Goal: Use online tool/utility: Use online tool/utility

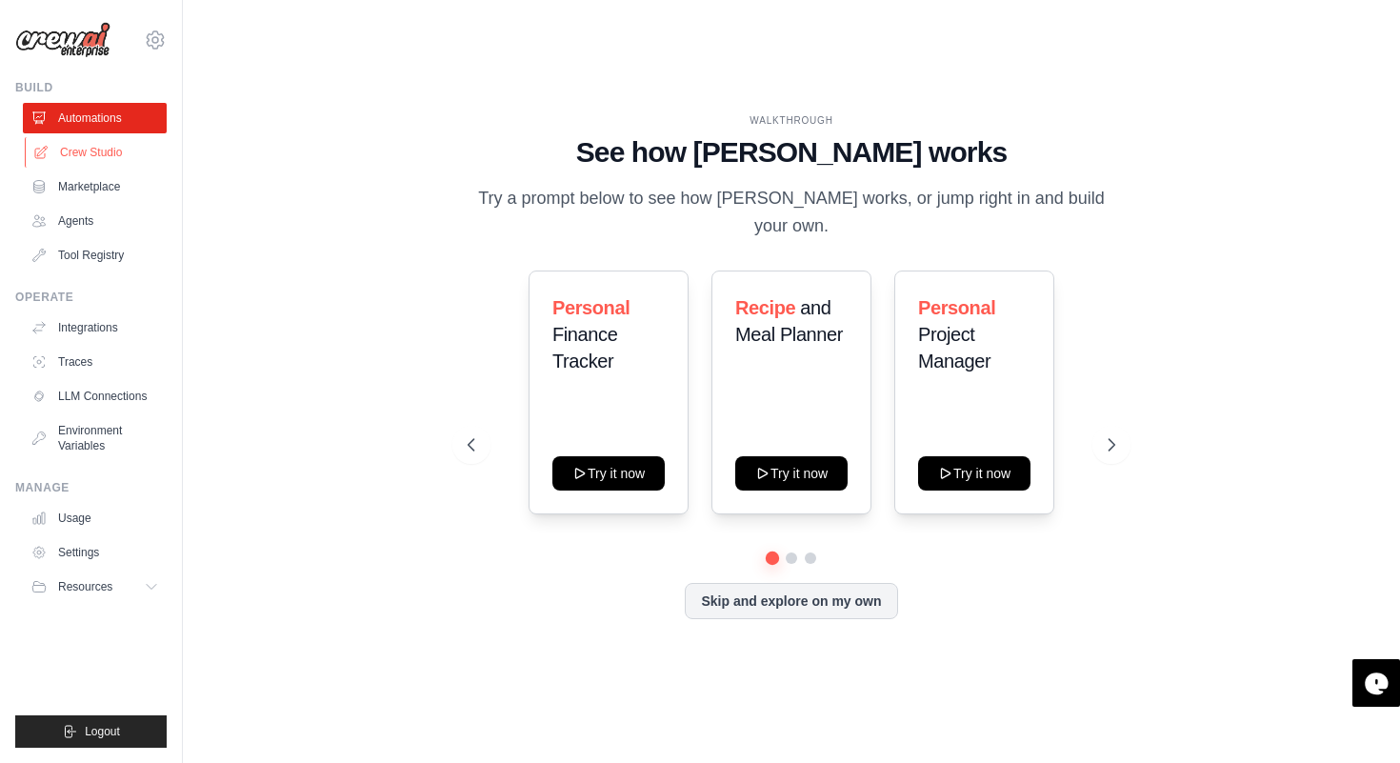
click at [54, 149] on link "Crew Studio" at bounding box center [97, 152] width 144 height 30
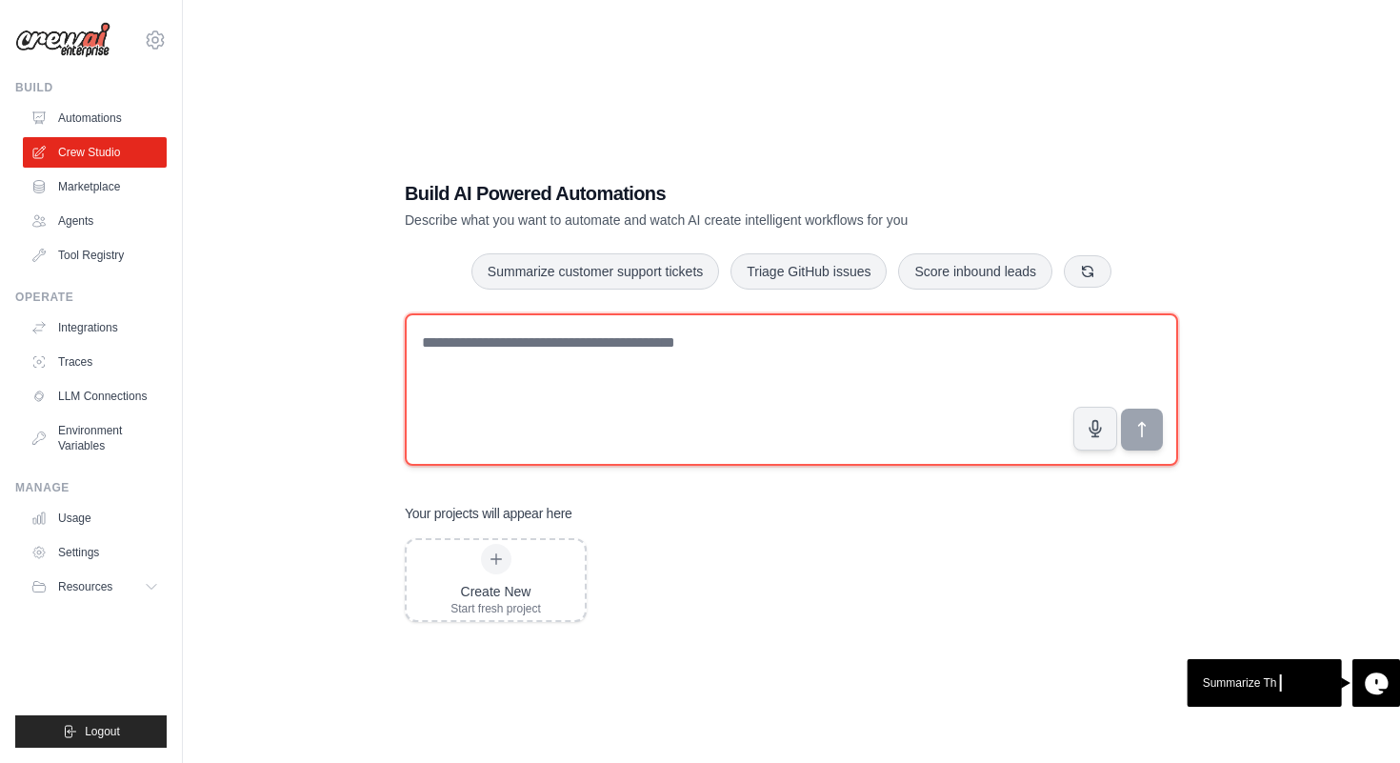
click at [462, 346] on textarea at bounding box center [791, 389] width 773 height 152
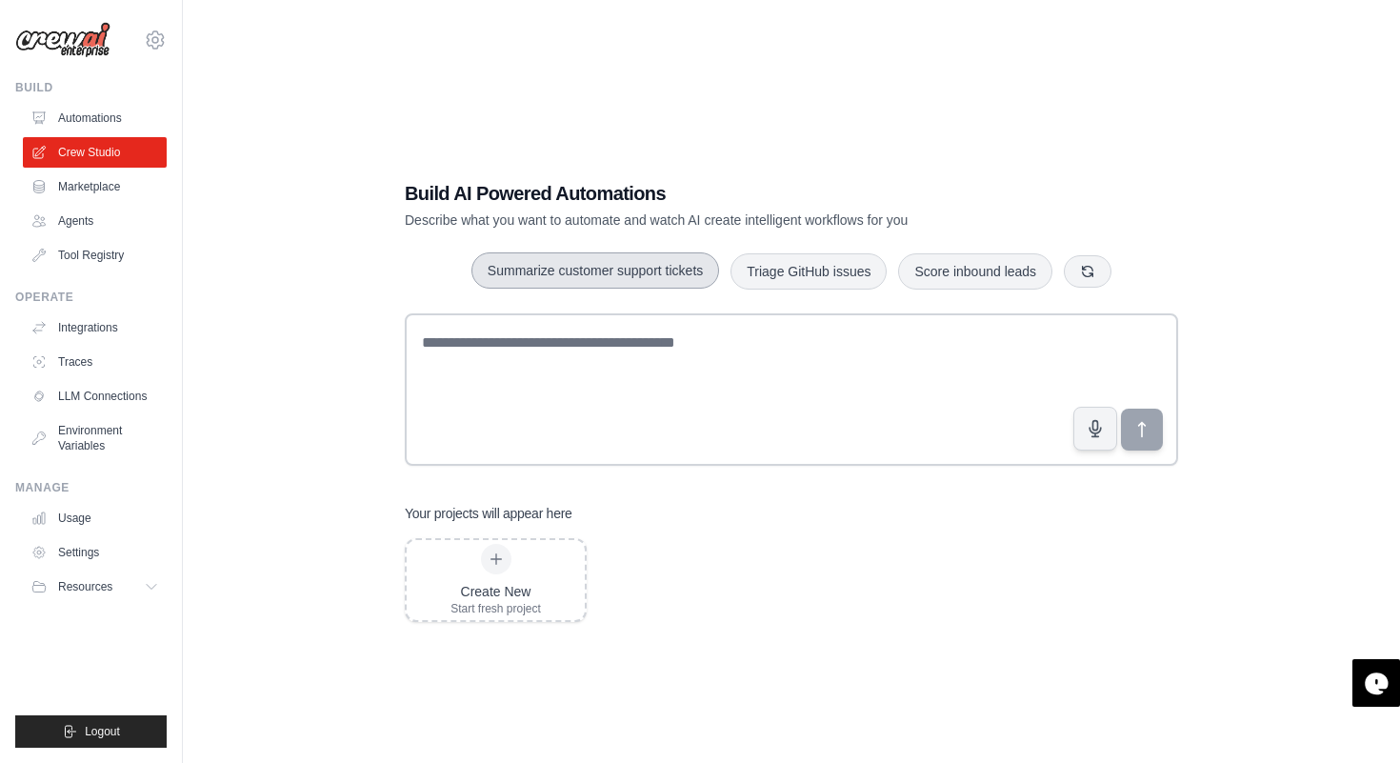
click at [581, 283] on button "Summarize customer support tickets" at bounding box center [595, 270] width 248 height 36
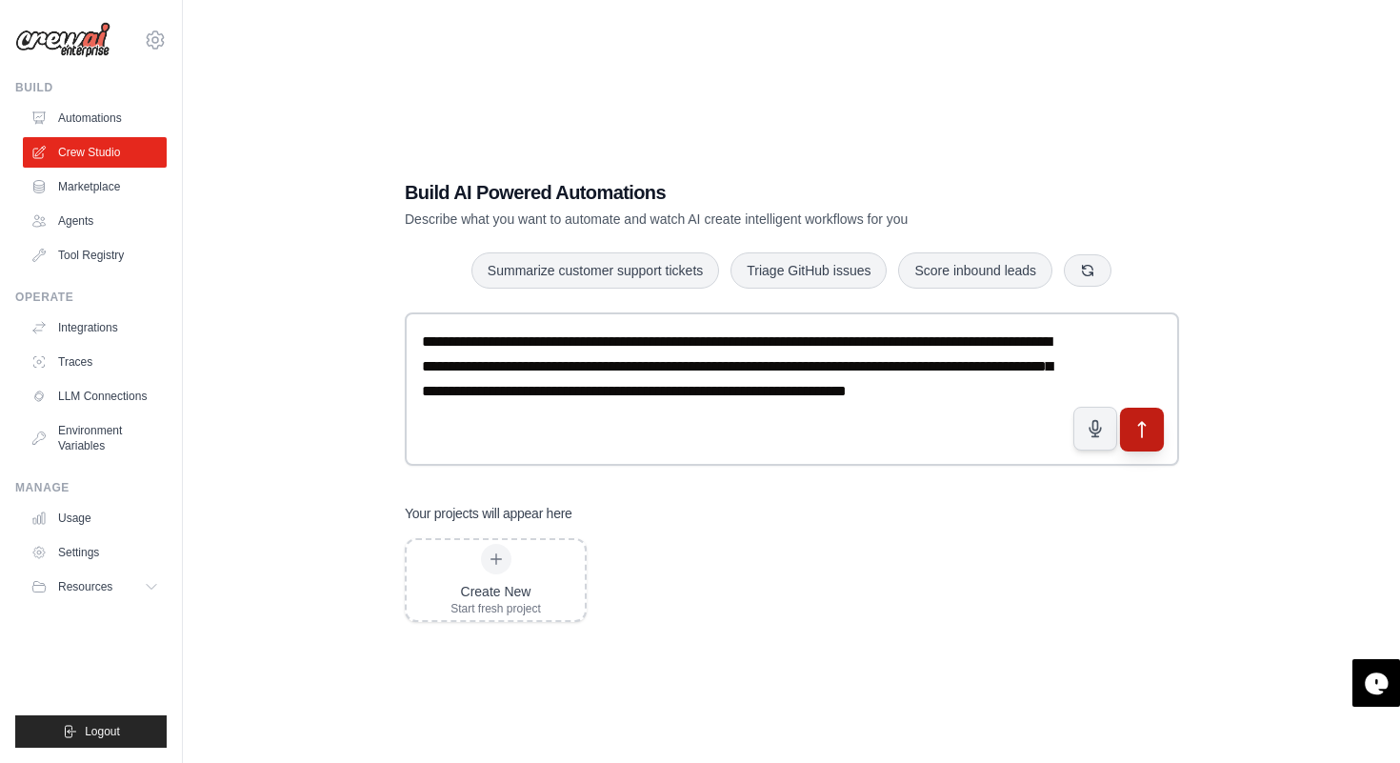
click at [1142, 432] on icon "submit" at bounding box center [1142, 429] width 20 height 20
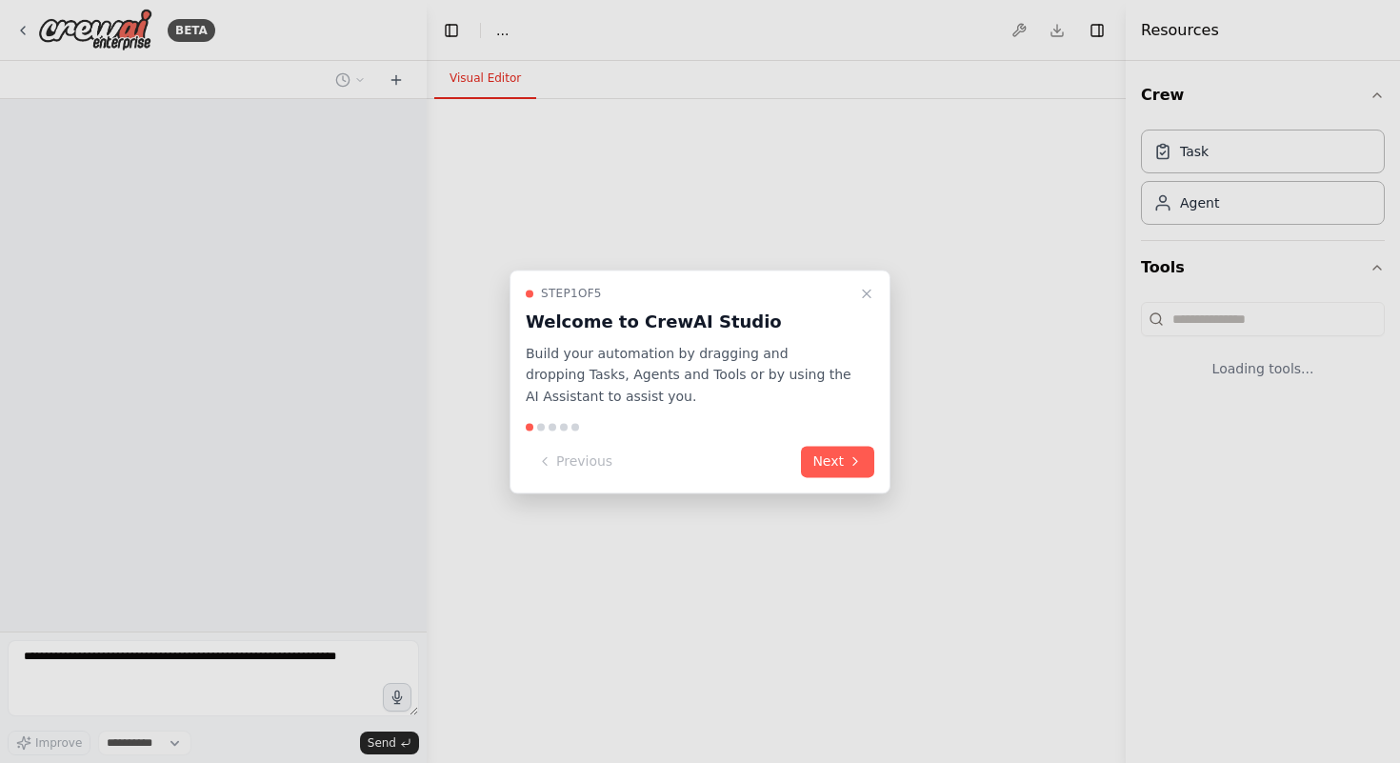
select select "****"
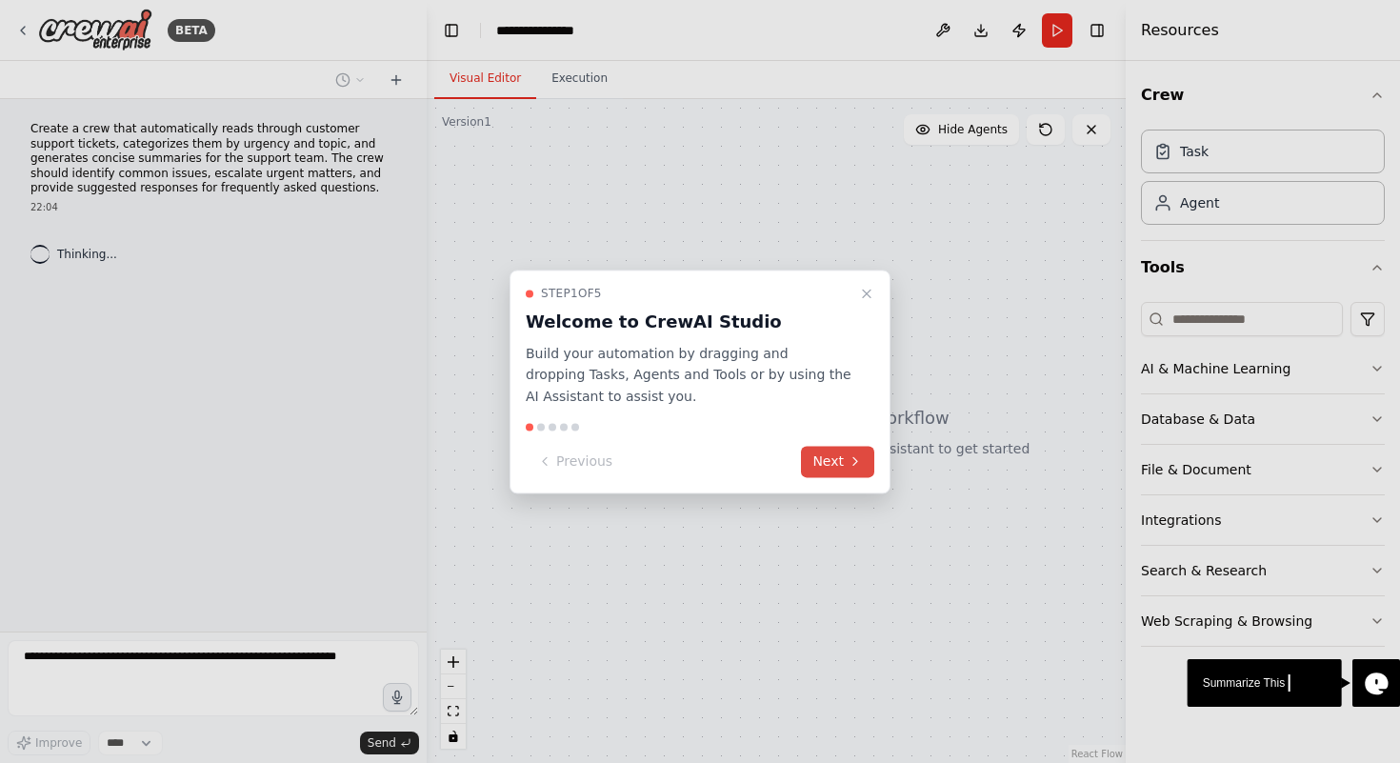
click at [821, 465] on button "Next" at bounding box center [837, 461] width 73 height 31
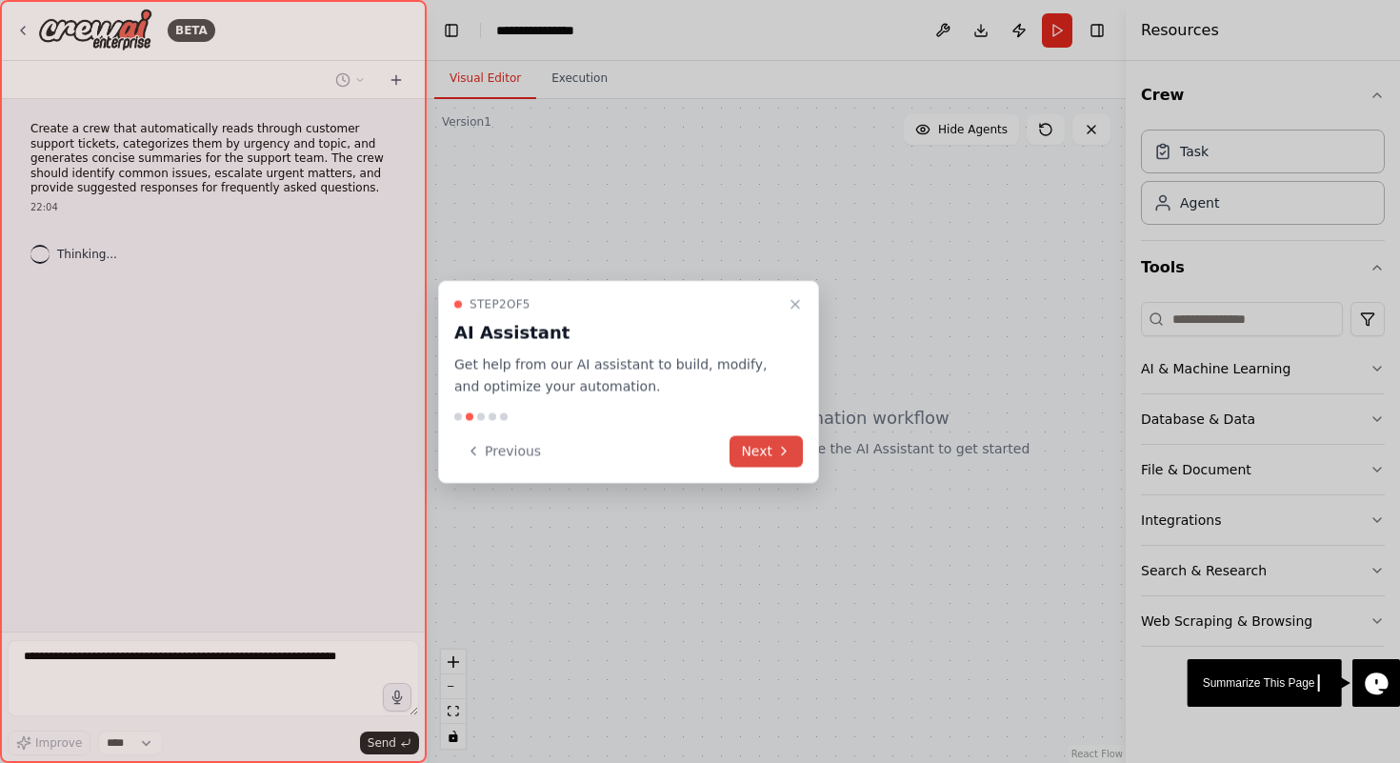
click at [763, 447] on button "Next" at bounding box center [765, 450] width 73 height 31
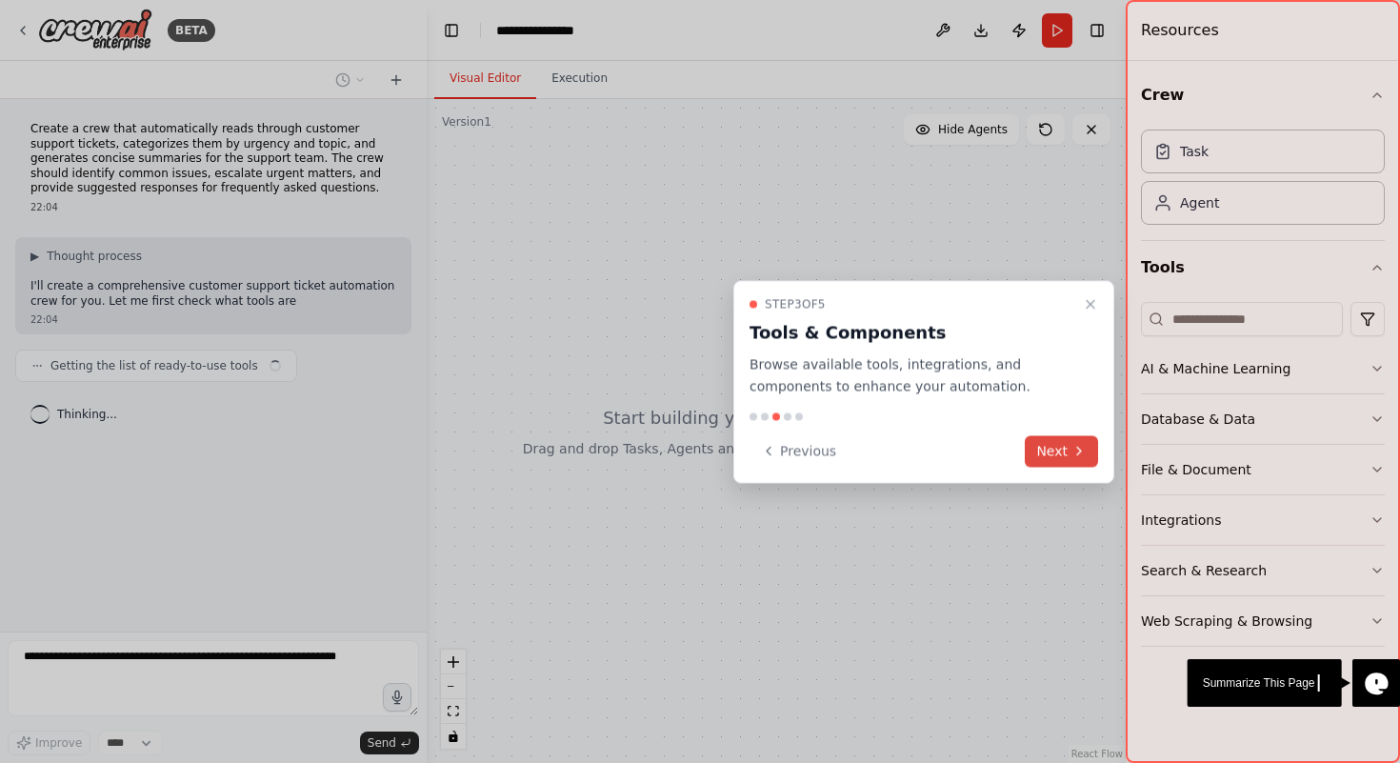
click at [1068, 460] on button "Next" at bounding box center [1061, 450] width 73 height 31
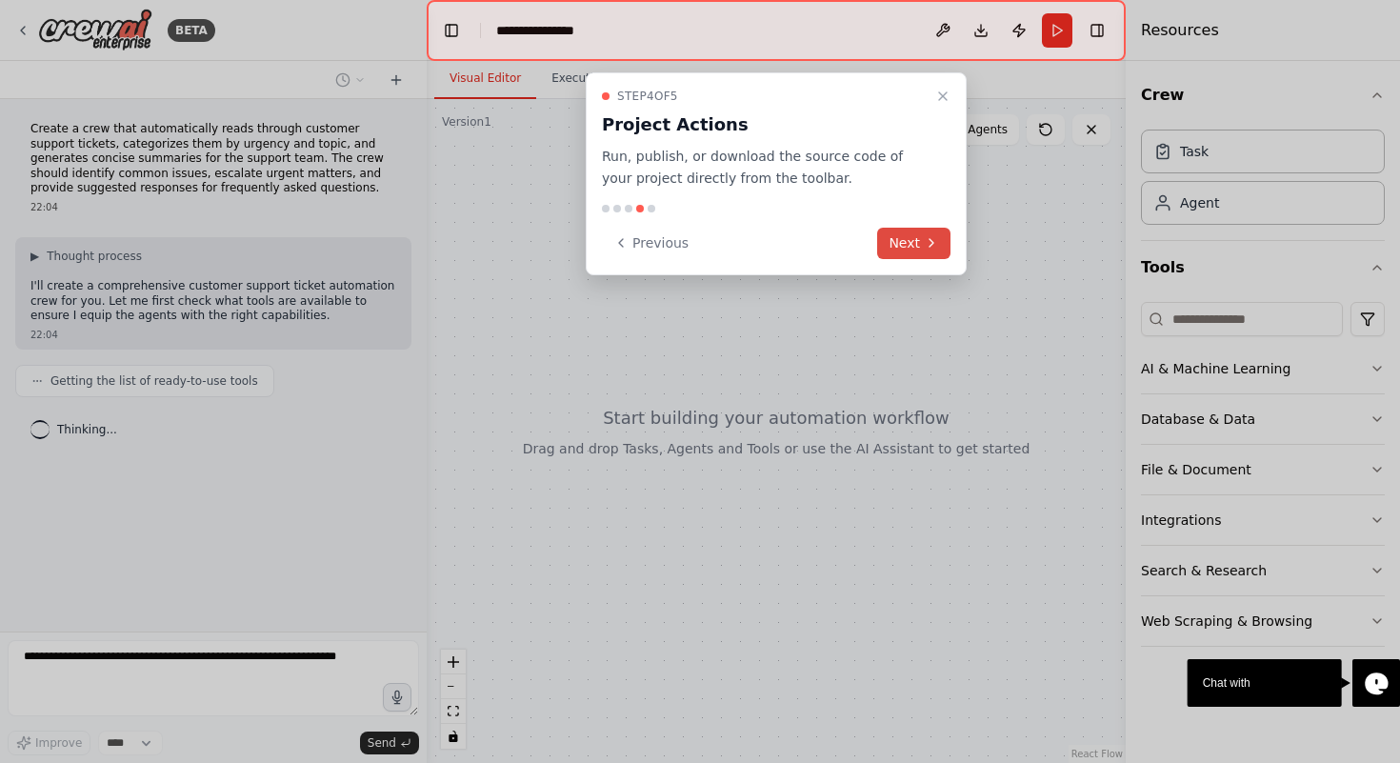
click at [899, 250] on button "Next" at bounding box center [913, 243] width 73 height 31
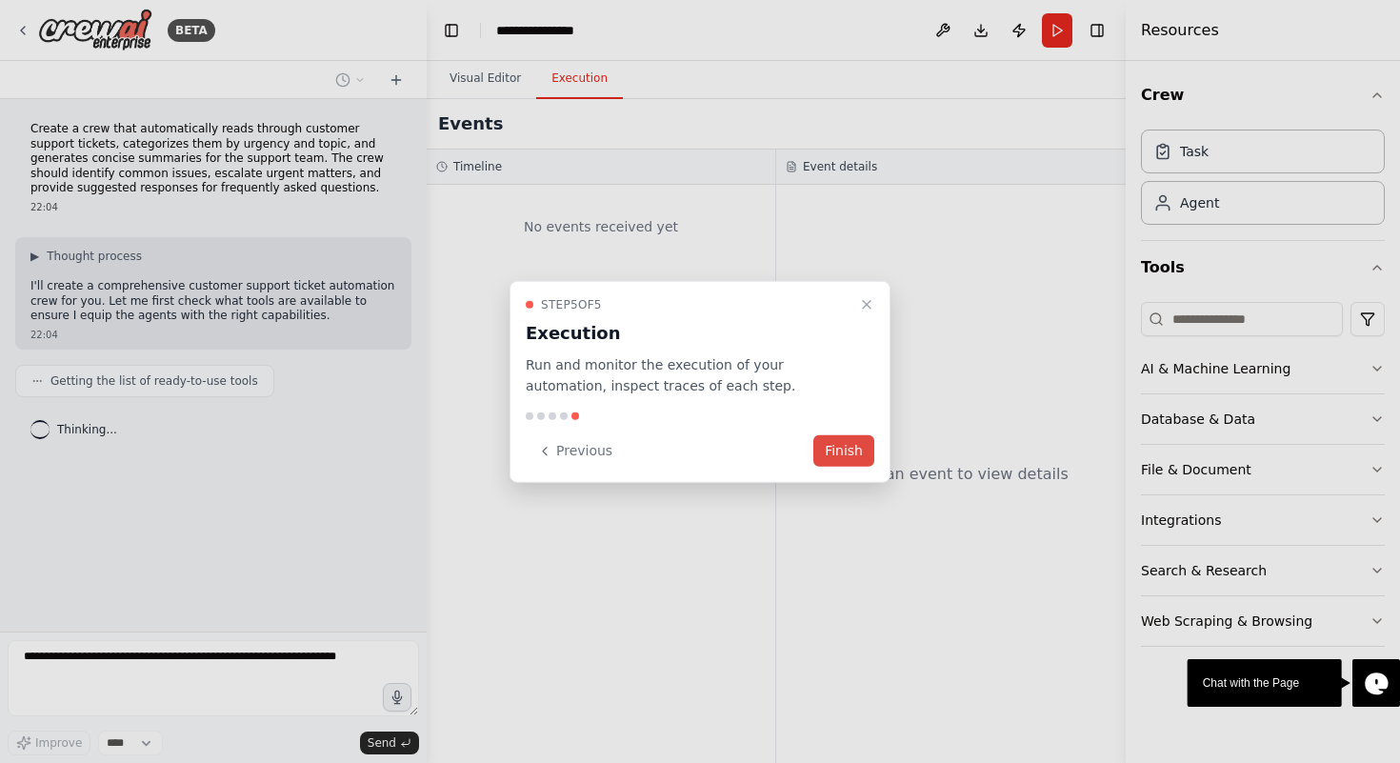
click at [852, 449] on button "Finish" at bounding box center [843, 450] width 61 height 31
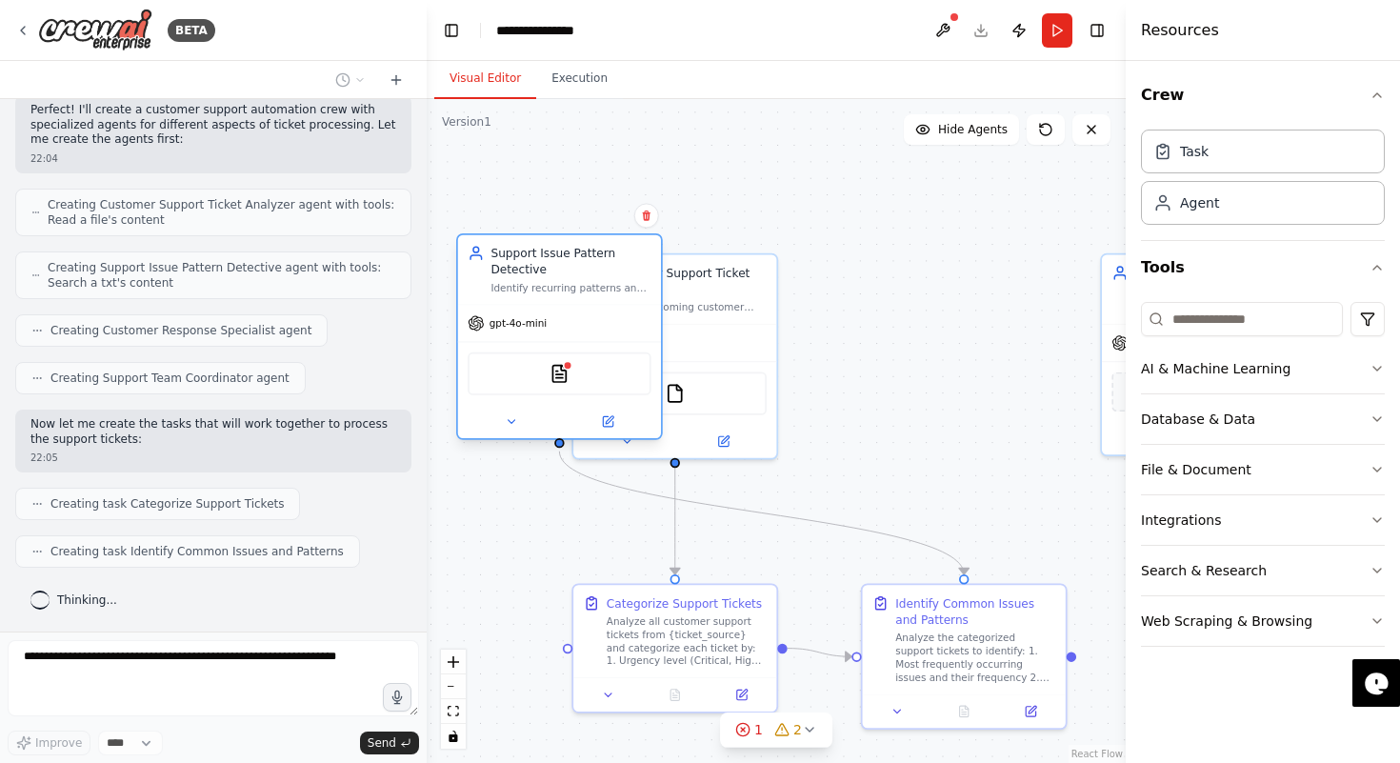
scroll to position [664, 0]
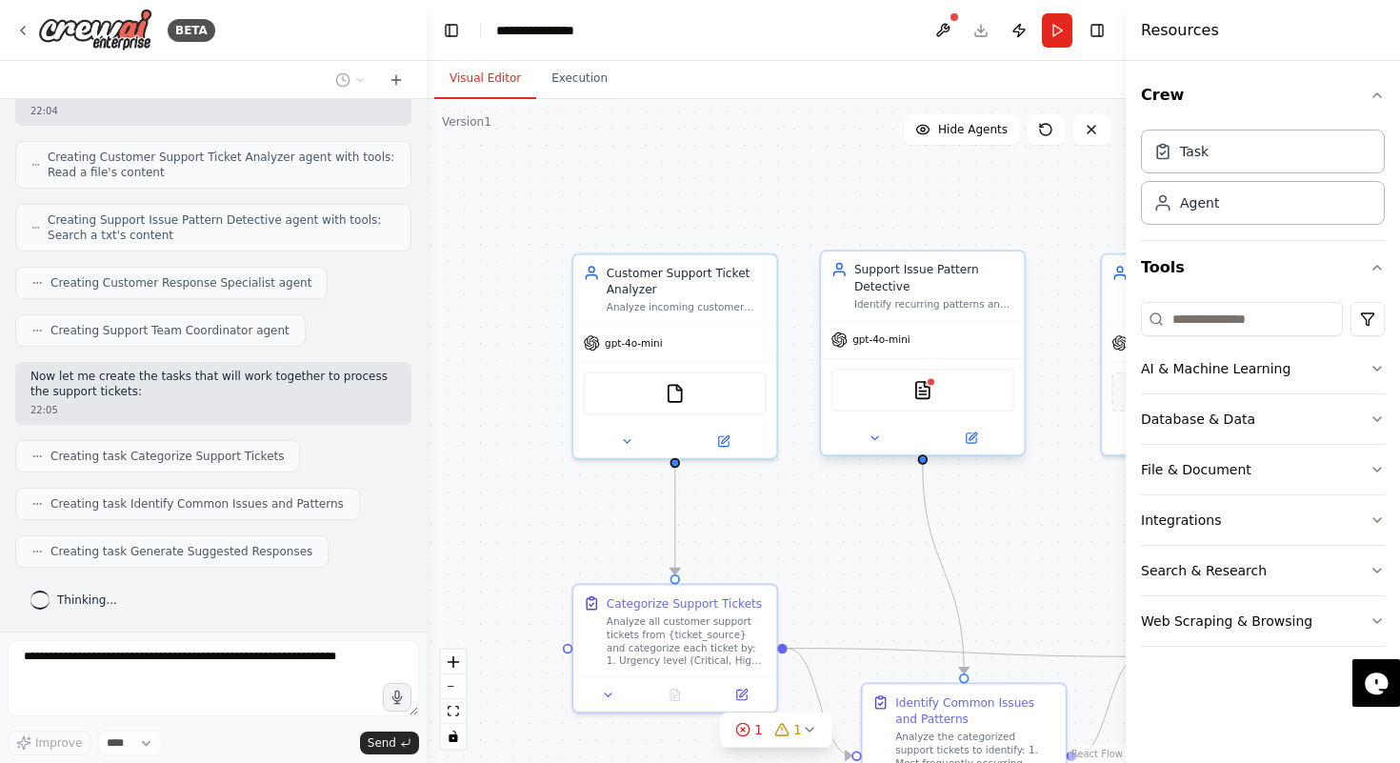
drag, startPoint x: 897, startPoint y: 329, endPoint x: 876, endPoint y: 324, distance: 21.5
click at [876, 324] on div "gpt-4o-mini" at bounding box center [922, 340] width 203 height 36
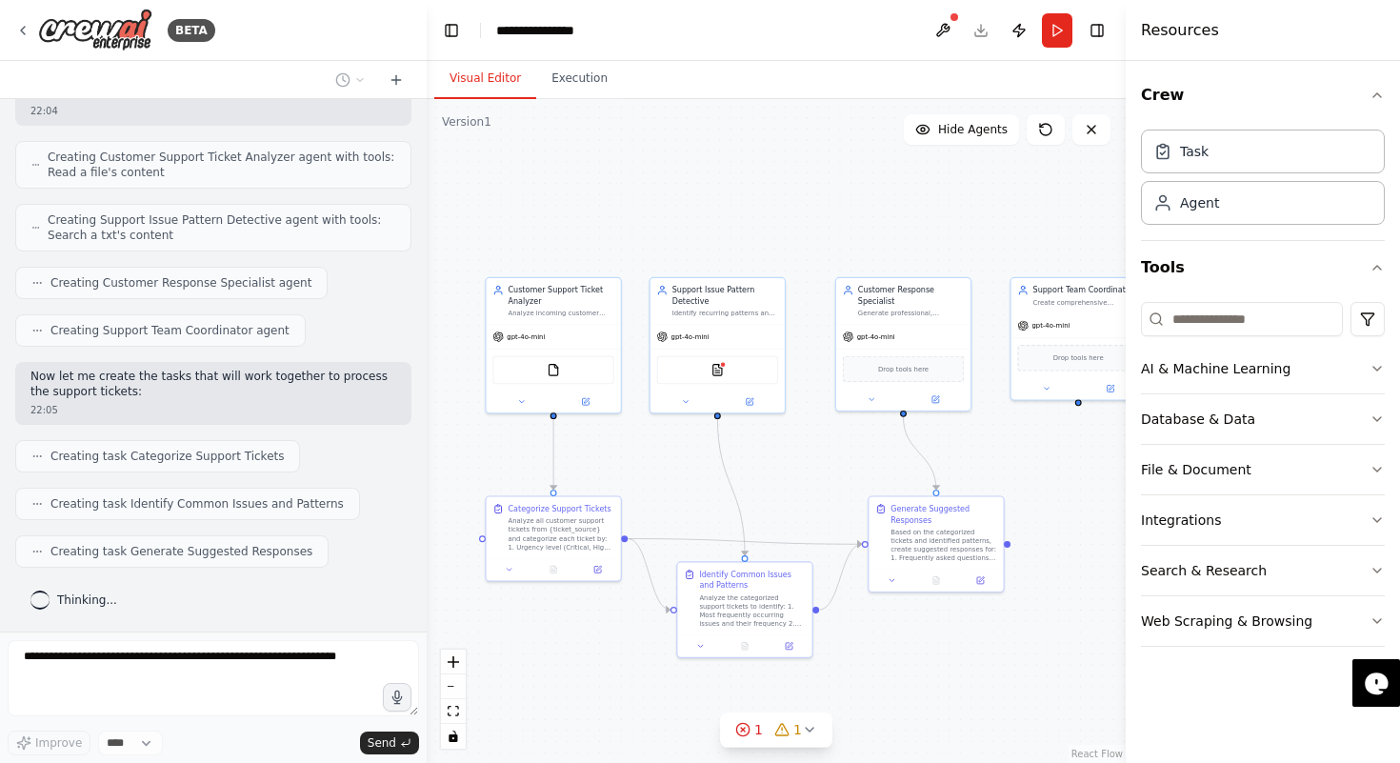
drag, startPoint x: 703, startPoint y: 225, endPoint x: 513, endPoint y: 225, distance: 189.5
click at [513, 225] on div ".deletable-edge-delete-btn { width: 20px; height: 20px; border: 0px solid #ffff…" at bounding box center [776, 431] width 699 height 664
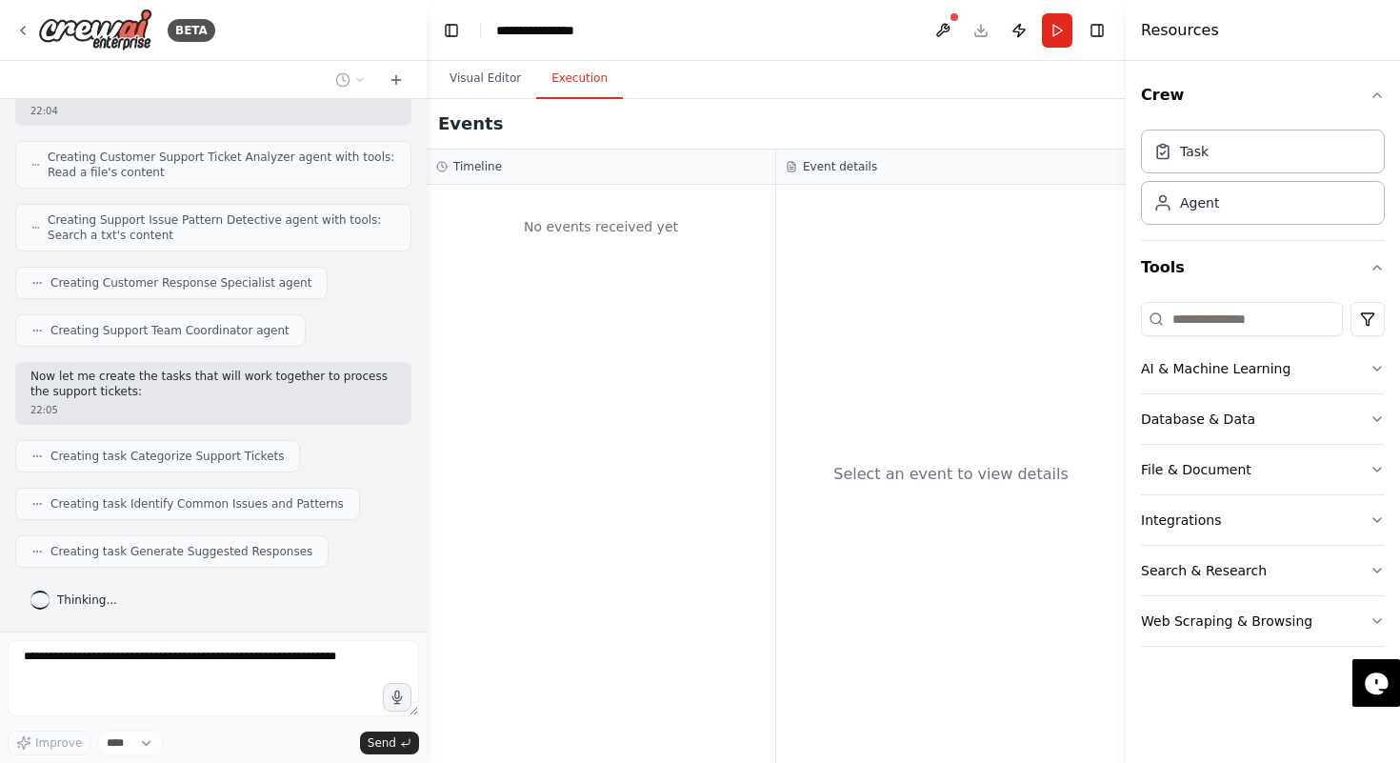
click at [556, 85] on button "Execution" at bounding box center [579, 79] width 87 height 40
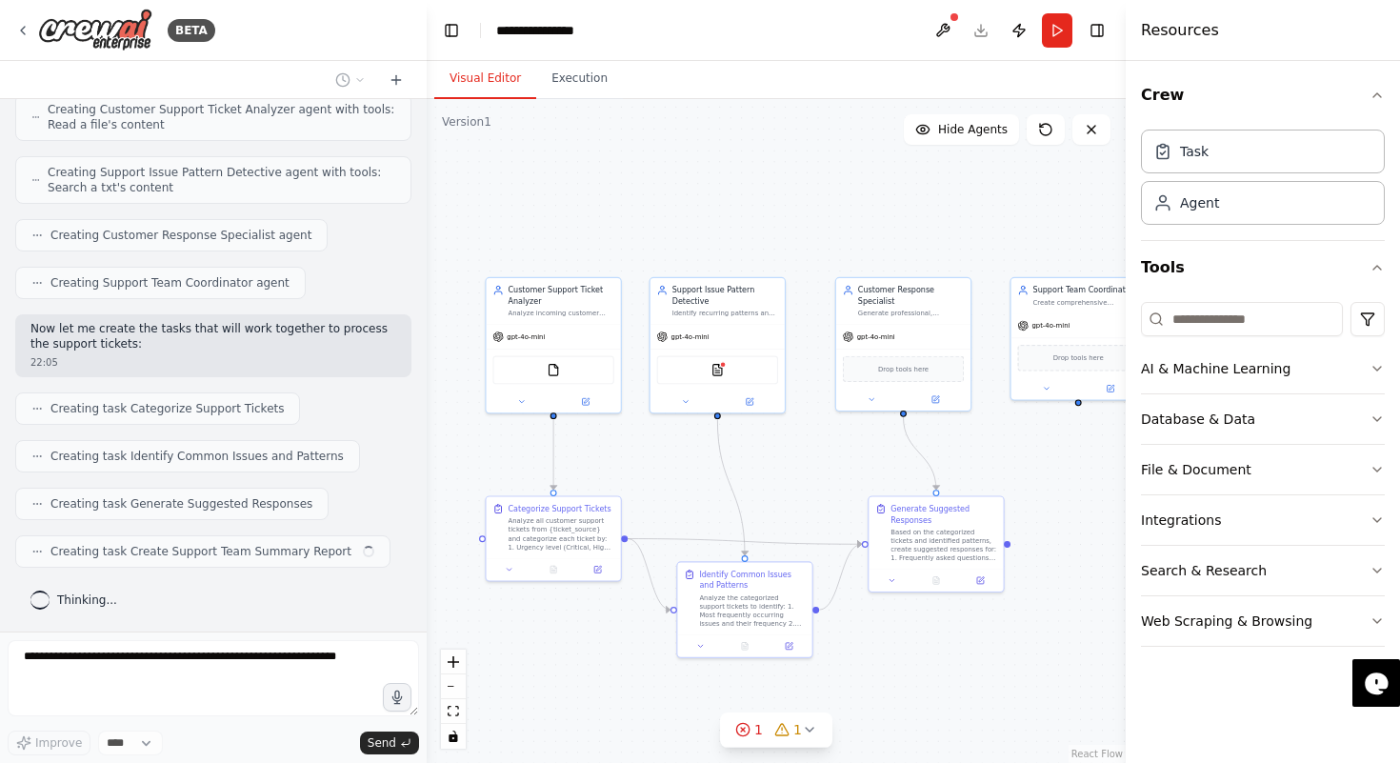
click at [486, 79] on button "Visual Editor" at bounding box center [485, 79] width 102 height 40
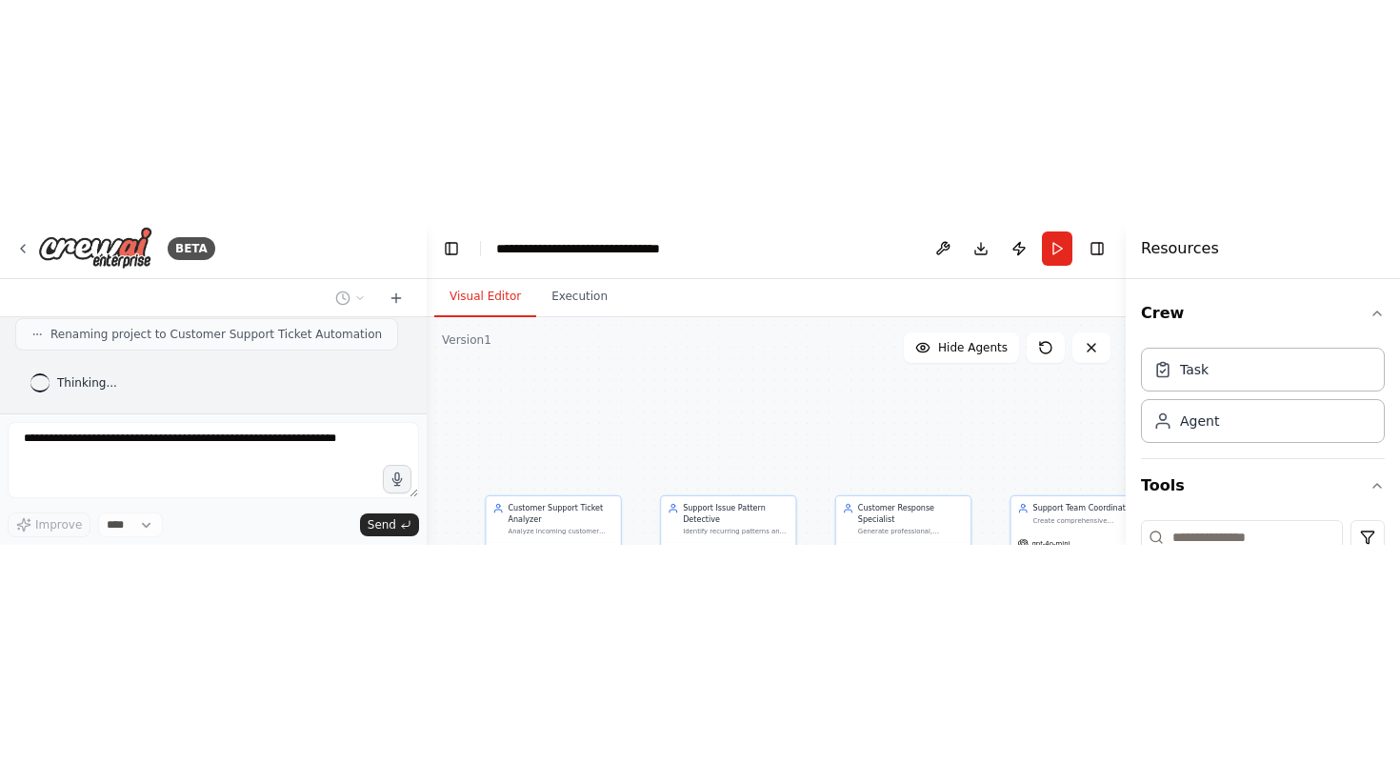
scroll to position [1389, 0]
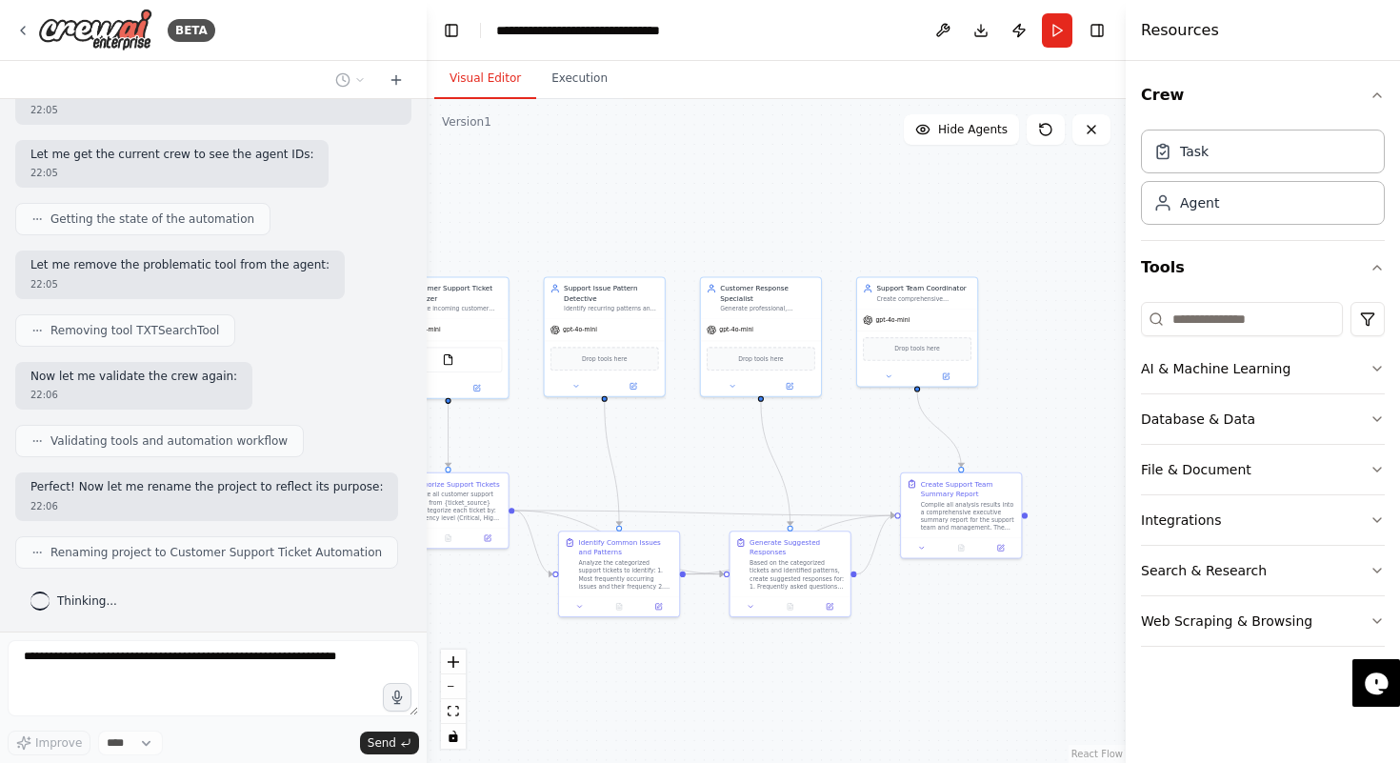
drag, startPoint x: 900, startPoint y: 249, endPoint x: 761, endPoint y: 231, distance: 140.1
click at [761, 231] on div ".deletable-edge-delete-btn { width: 20px; height: 20px; border: 0px solid #ffff…" at bounding box center [776, 431] width 699 height 664
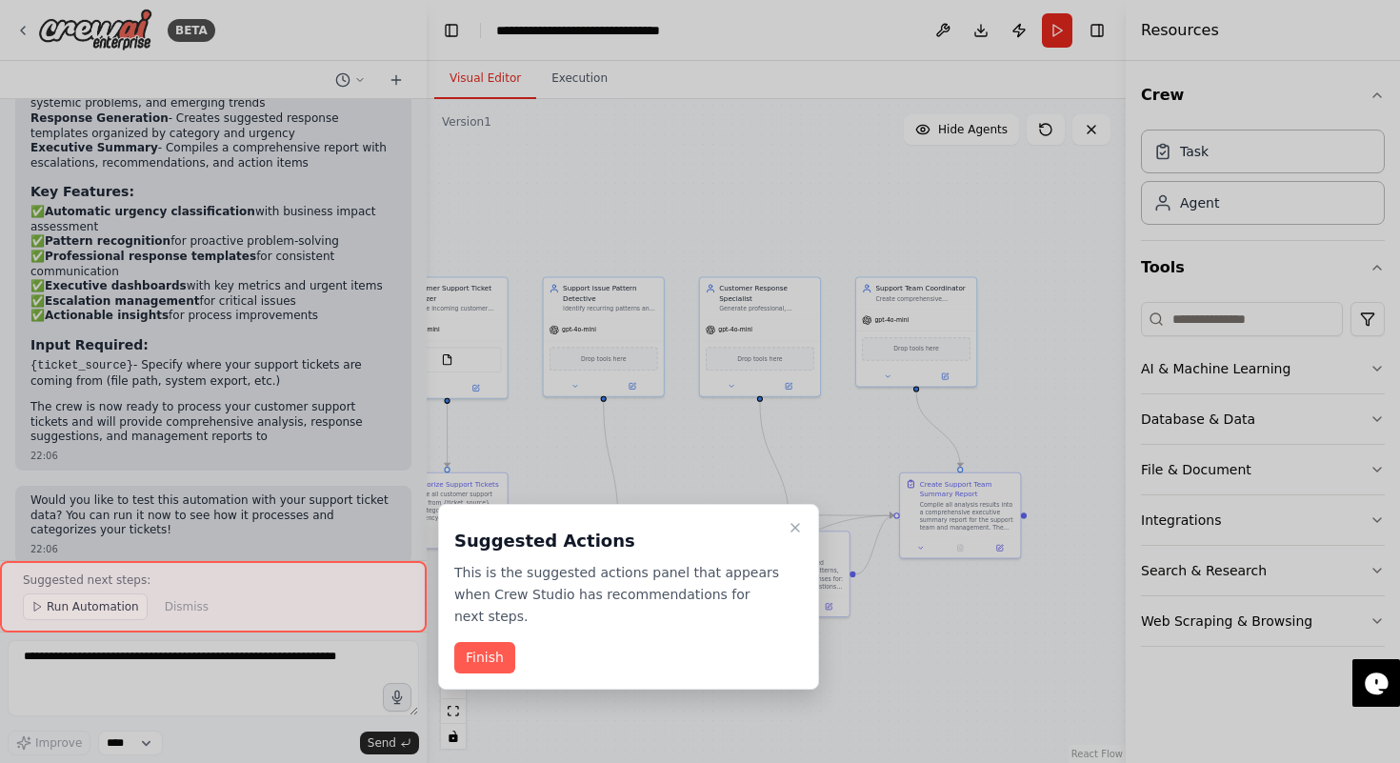
scroll to position [2269, 0]
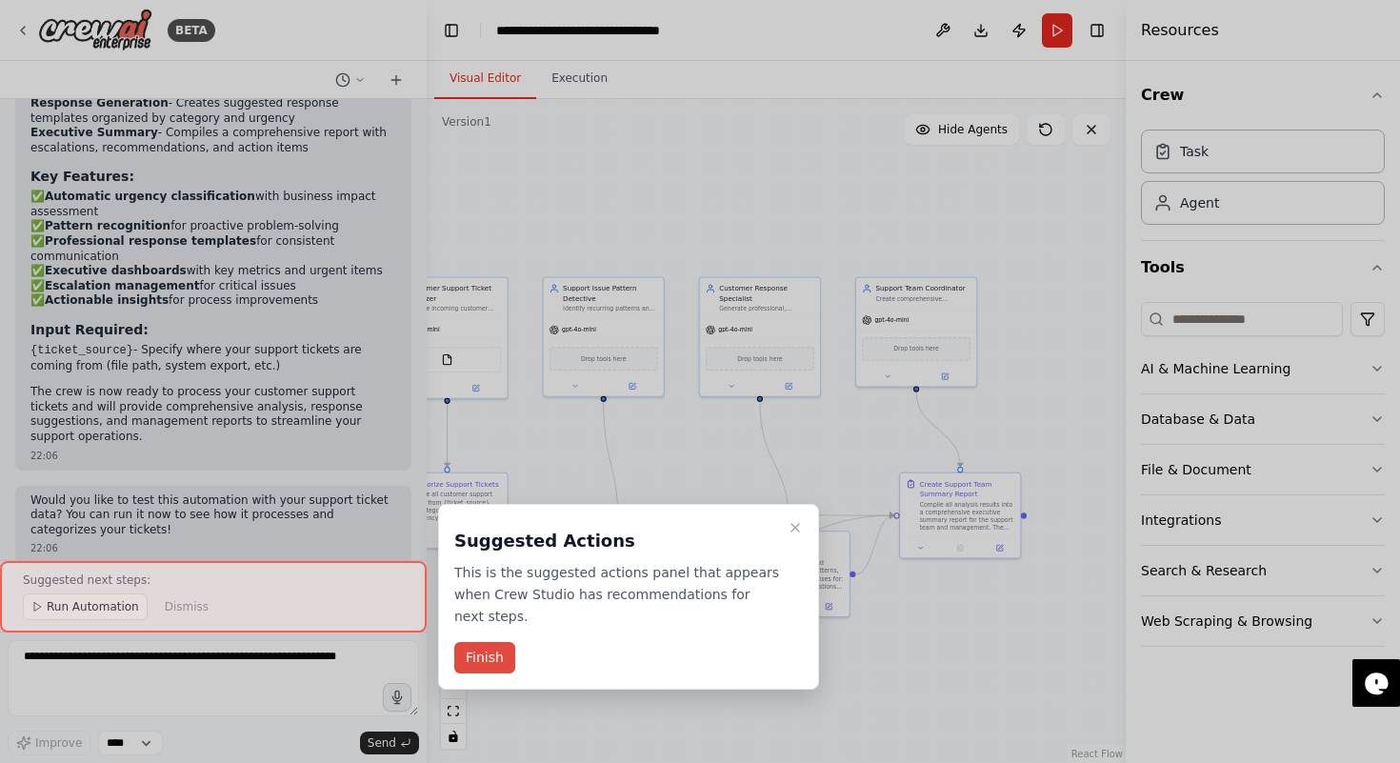
click at [482, 656] on button "Finish" at bounding box center [484, 657] width 61 height 31
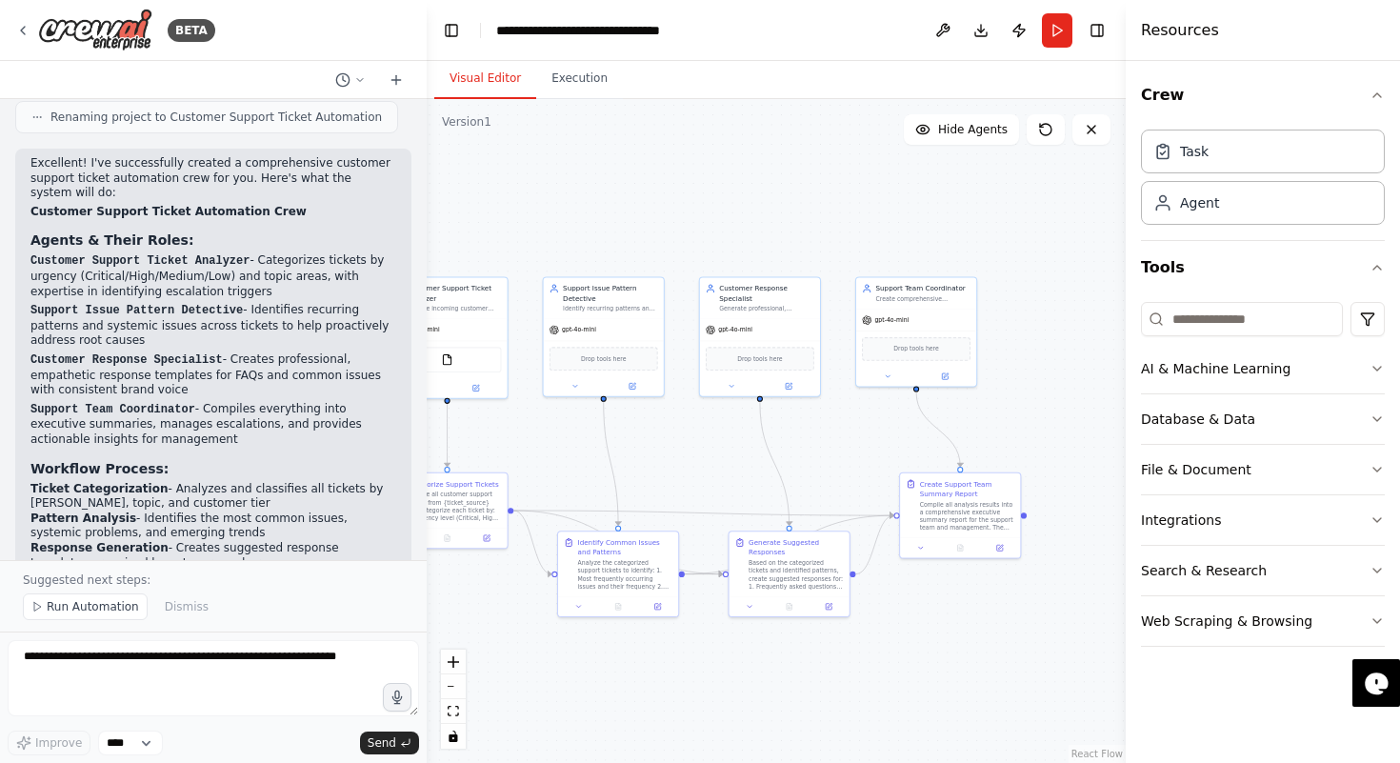
scroll to position [1880, 0]
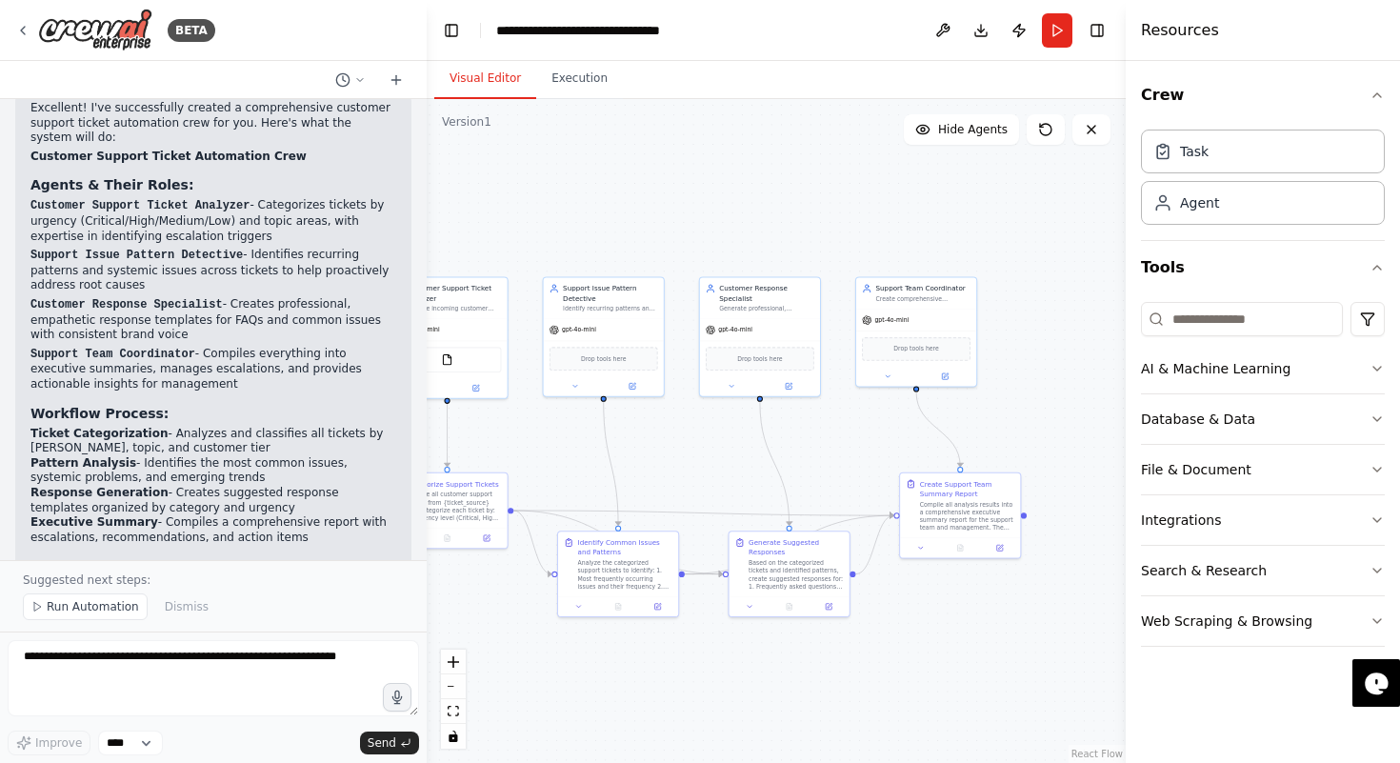
click at [488, 150] on div ".deletable-edge-delete-btn { width: 20px; height: 20px; border: 0px solid #ffff…" at bounding box center [776, 431] width 699 height 664
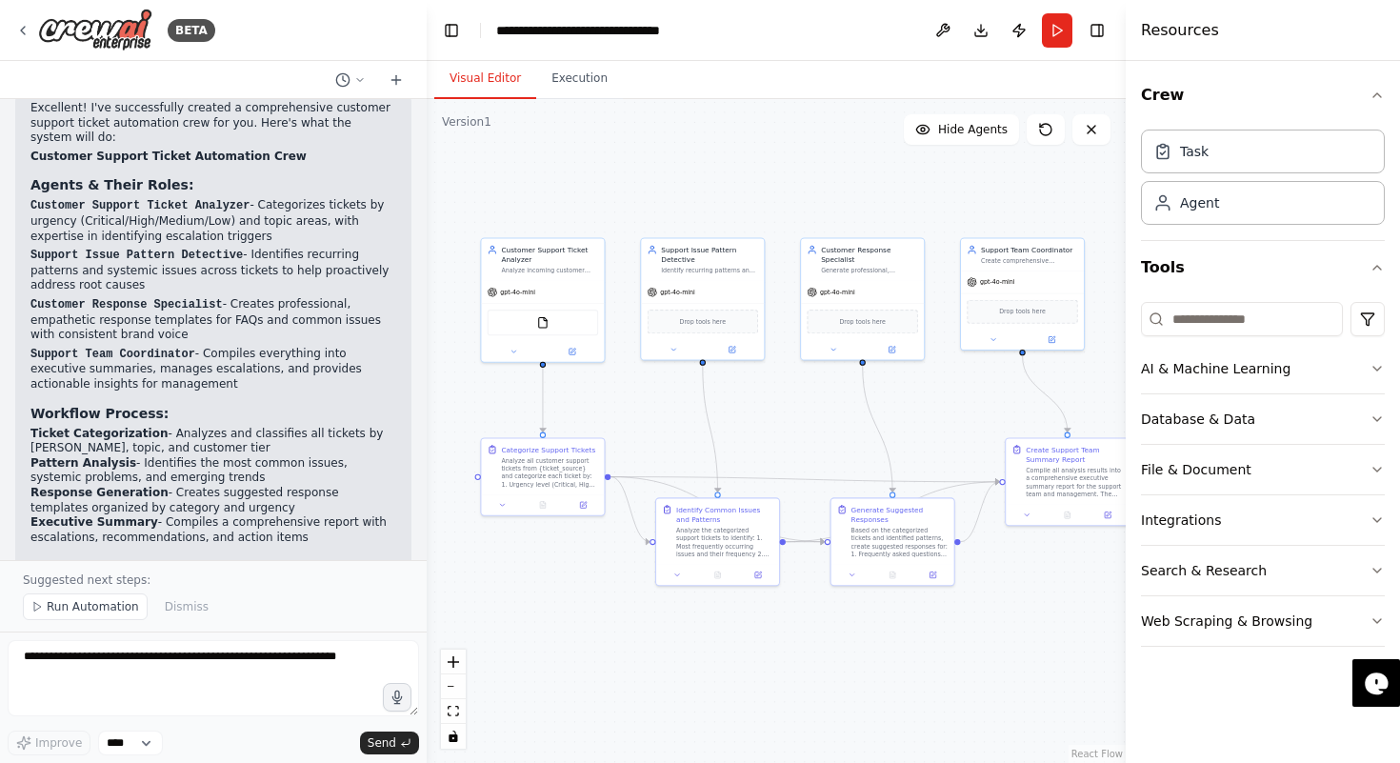
drag, startPoint x: 654, startPoint y: 245, endPoint x: 756, endPoint y: 205, distance: 109.5
click at [756, 205] on div ".deletable-edge-delete-btn { width: 20px; height: 20px; border: 0px solid #ffff…" at bounding box center [776, 431] width 699 height 664
click at [532, 329] on div "FileReadTool" at bounding box center [548, 327] width 109 height 26
click at [560, 313] on div "FileReadTool" at bounding box center [548, 327] width 120 height 38
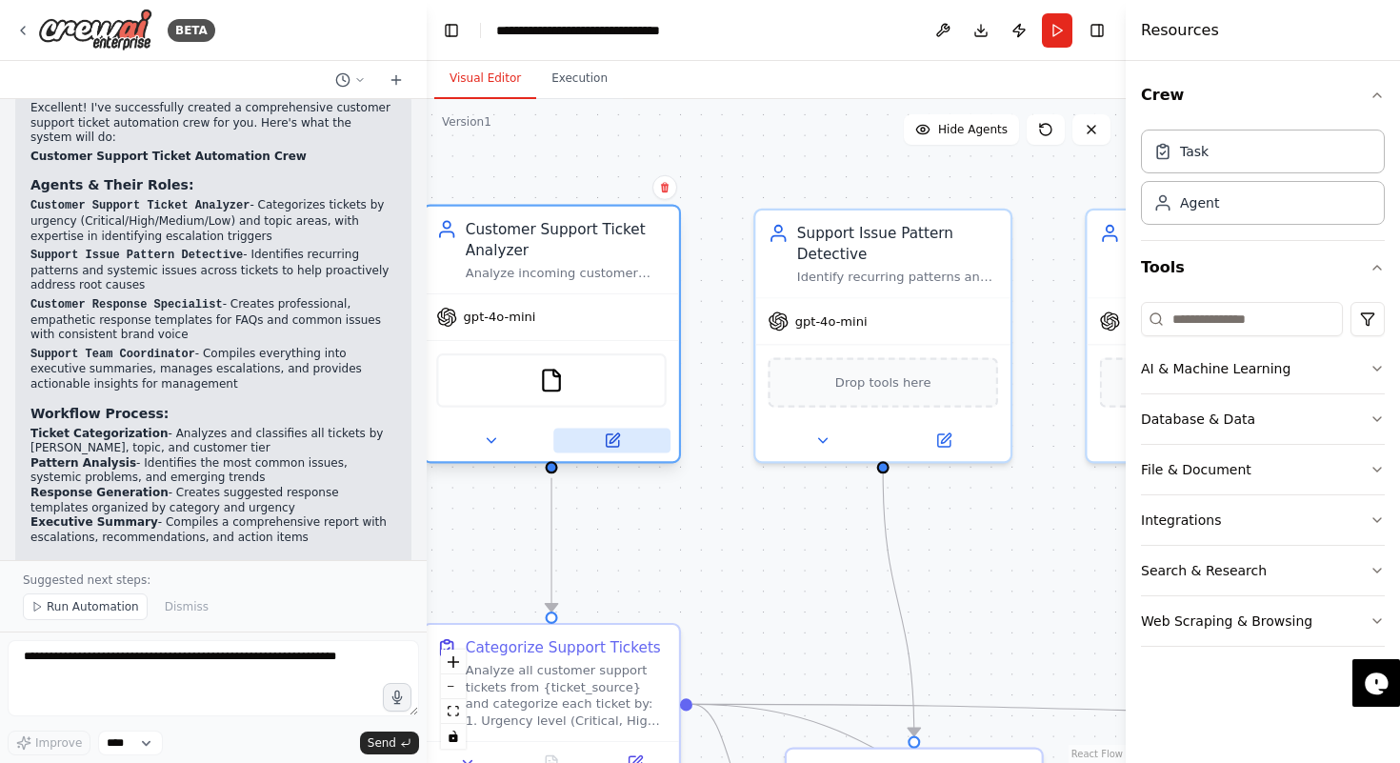
click at [608, 455] on div at bounding box center [551, 441] width 255 height 42
click at [616, 432] on icon at bounding box center [612, 440] width 16 height 16
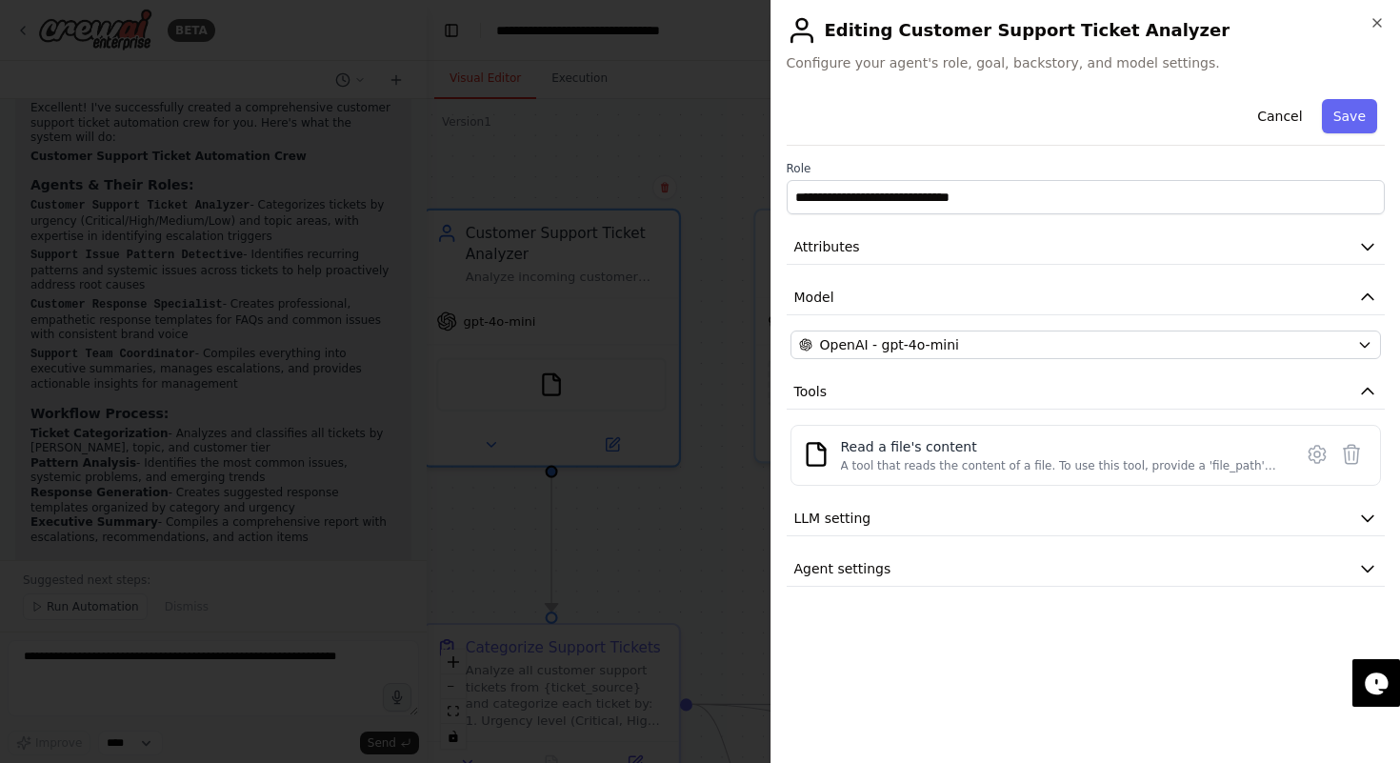
click at [1375, 31] on h2 "Editing Customer Support Ticket Analyzer" at bounding box center [1086, 30] width 599 height 30
click at [1373, 25] on icon "button" at bounding box center [1377, 23] width 8 height 8
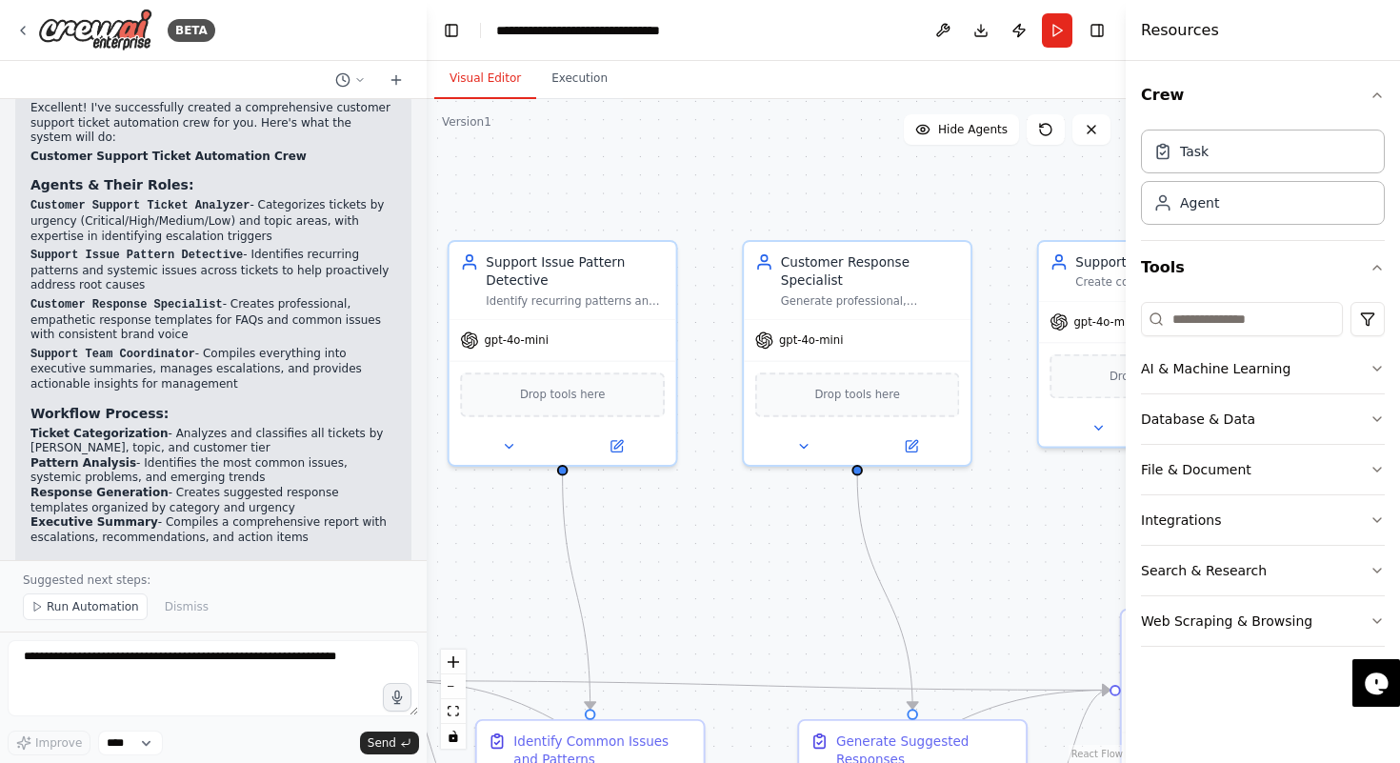
drag, startPoint x: 957, startPoint y: 503, endPoint x: 501, endPoint y: 502, distance: 456.1
click at [501, 502] on div ".deletable-edge-delete-btn { width: 20px; height: 20px; border: 0px solid #ffff…" at bounding box center [776, 431] width 699 height 664
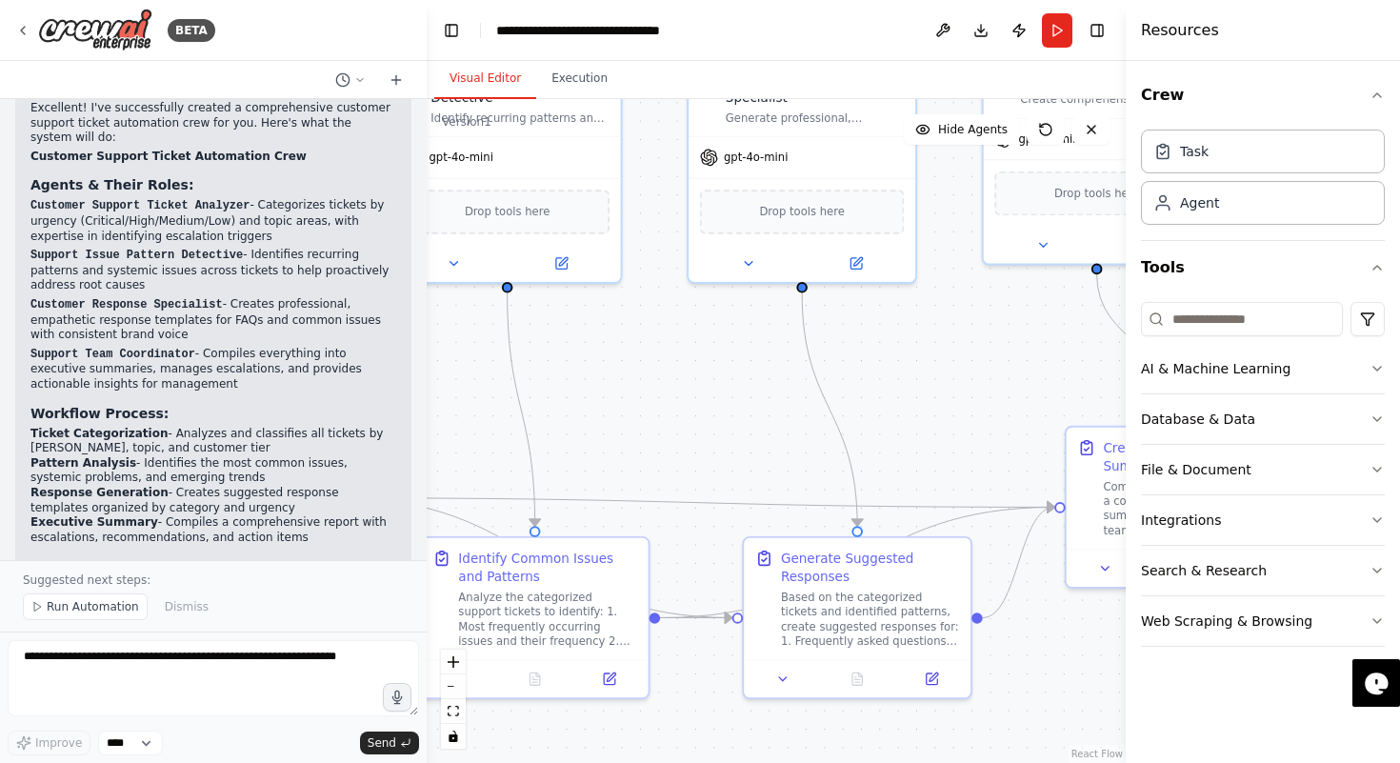
drag, startPoint x: 975, startPoint y: 548, endPoint x: 960, endPoint y: 395, distance: 153.1
click at [960, 395] on div ".deletable-edge-delete-btn { width: 20px; height: 20px; border: 0px solid #ffff…" at bounding box center [776, 431] width 699 height 664
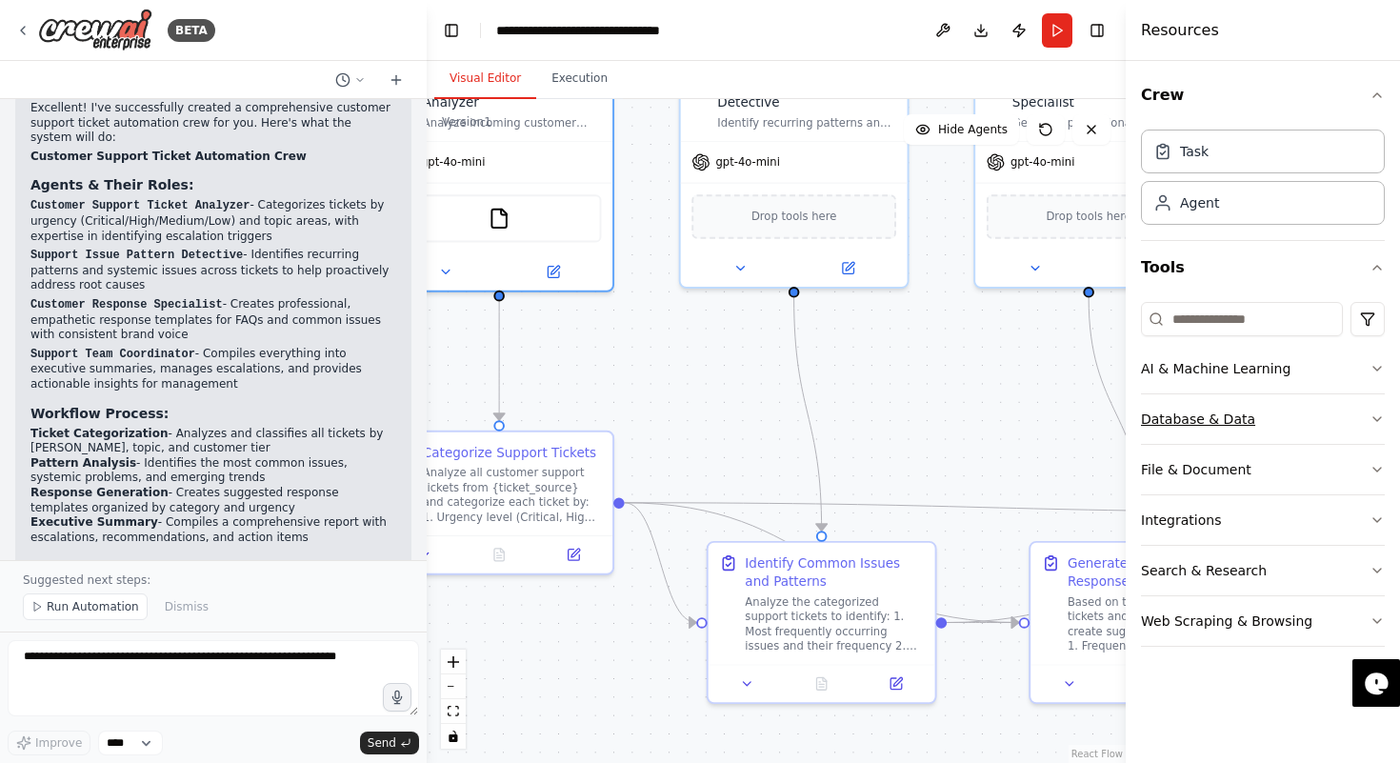
drag, startPoint x: 960, startPoint y: 395, endPoint x: 1226, endPoint y: 398, distance: 265.7
click at [1226, 398] on div "BETA Create a crew that automatically reads through customer support tickets, c…" at bounding box center [700, 381] width 1400 height 763
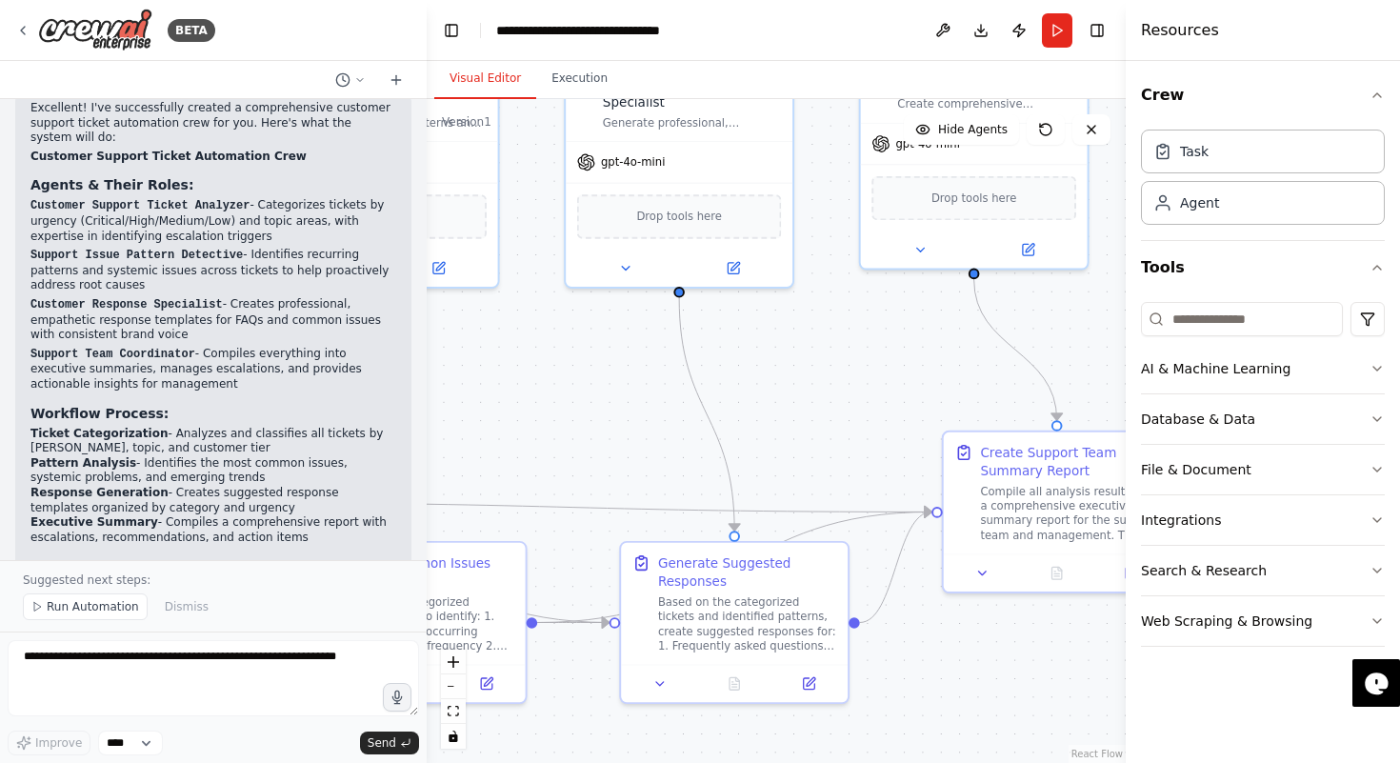
drag, startPoint x: 874, startPoint y: 430, endPoint x: 465, endPoint y: 430, distance: 409.5
click at [465, 430] on div ".deletable-edge-delete-btn { width: 20px; height: 20px; border: 0px solid #ffff…" at bounding box center [776, 431] width 699 height 664
click at [1043, 31] on button "Run" at bounding box center [1057, 30] width 30 height 34
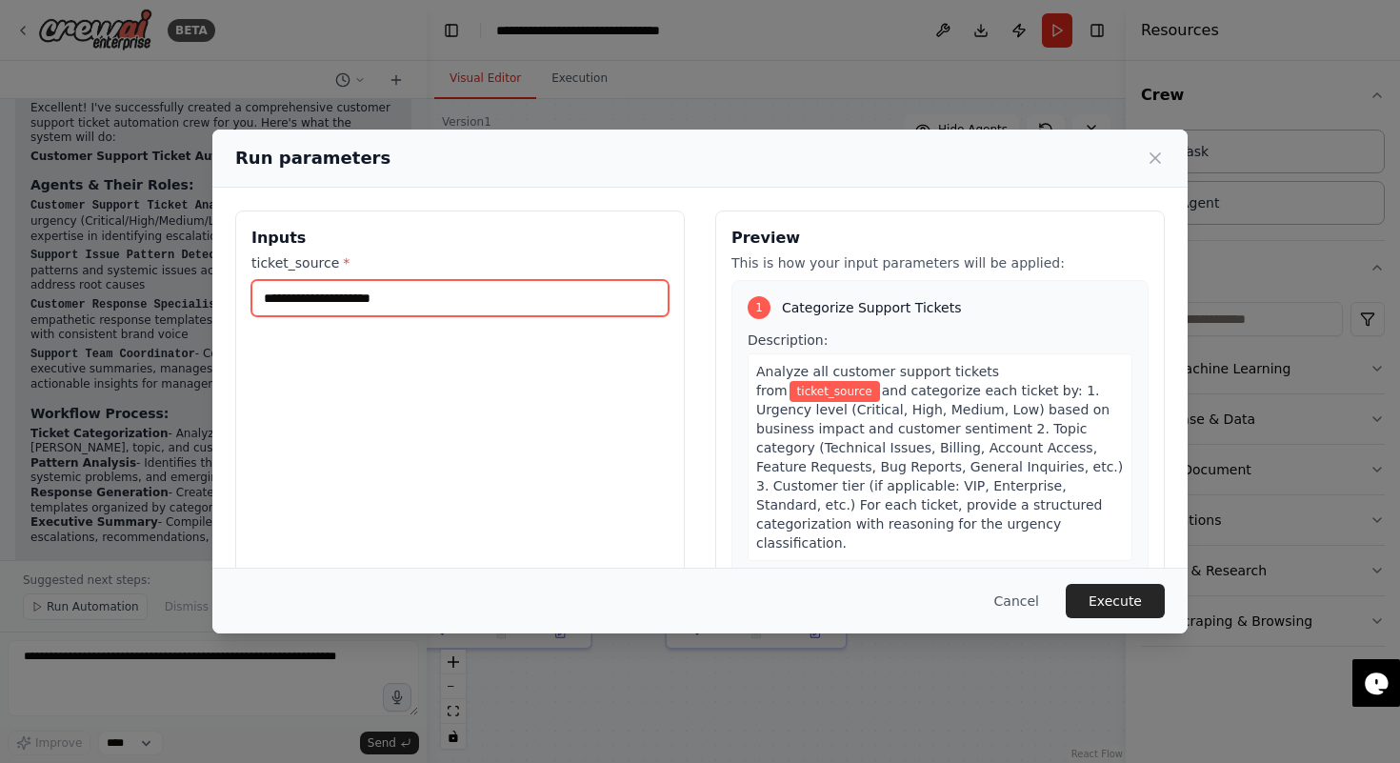
click at [416, 292] on input "ticket_source *" at bounding box center [459, 298] width 417 height 36
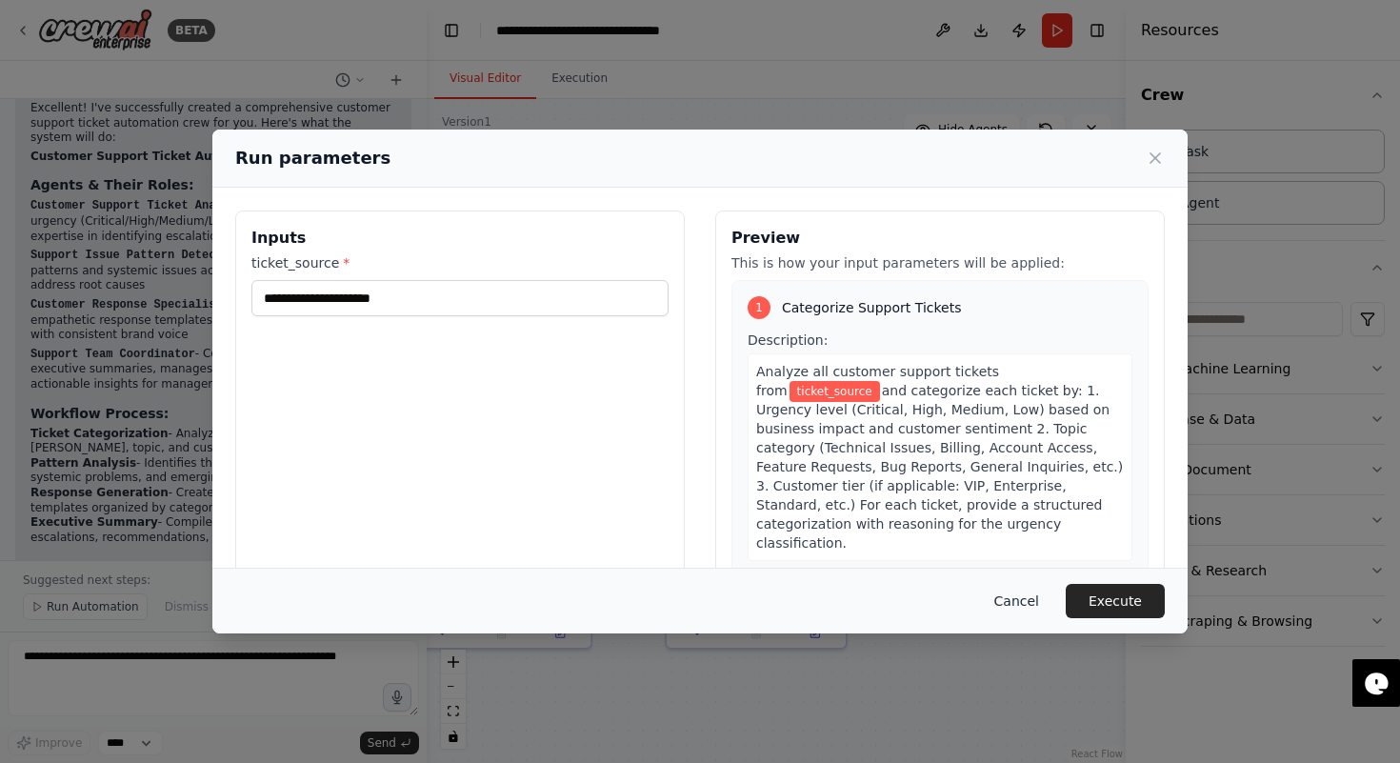
click at [1016, 590] on button "Cancel" at bounding box center [1016, 601] width 75 height 34
